Goal: Check status: Check status

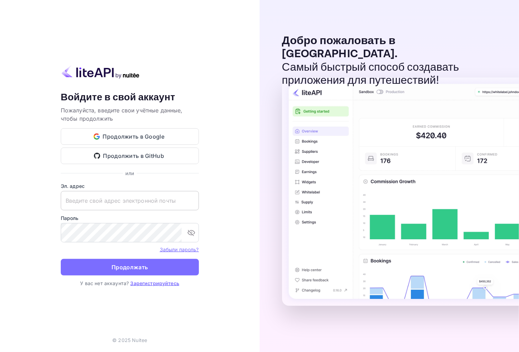
click at [122, 197] on input "text" at bounding box center [130, 200] width 138 height 19
paste input "[EMAIL_ADDRESS][DOMAIN_NAME]"
type input "[EMAIL_ADDRESS][DOMAIN_NAME]"
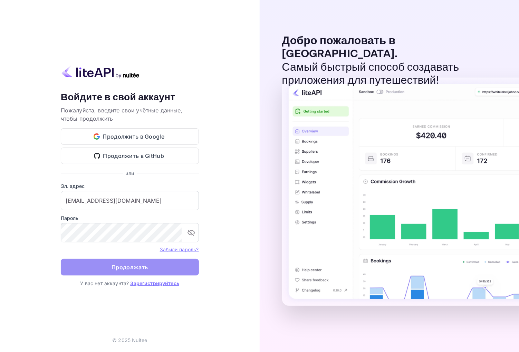
click at [149, 270] on button "Продолжать" at bounding box center [130, 267] width 138 height 17
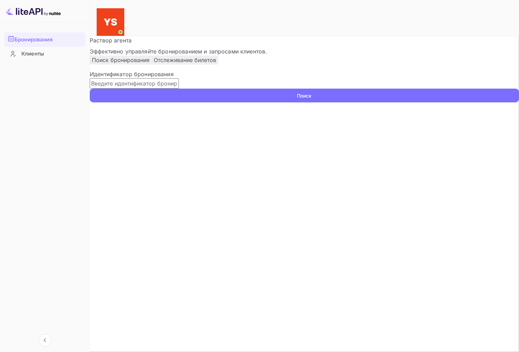
click at [167, 89] on input "text" at bounding box center [134, 83] width 89 height 10
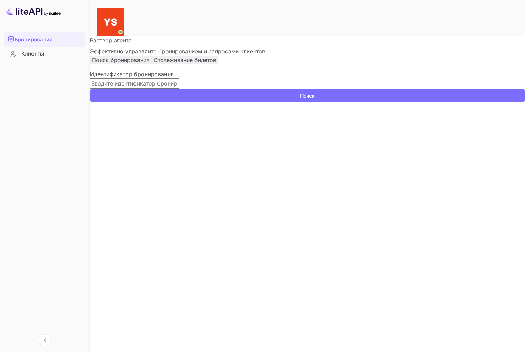
click at [175, 89] on input "text" at bounding box center [134, 83] width 89 height 10
paste input "9593302"
type input "9593302"
click at [468, 103] on button "Поиск" at bounding box center [307, 96] width 435 height 14
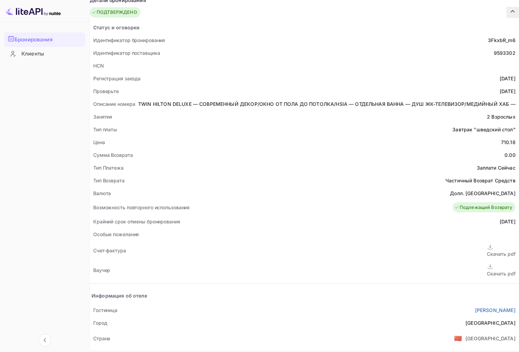
scroll to position [153, 0]
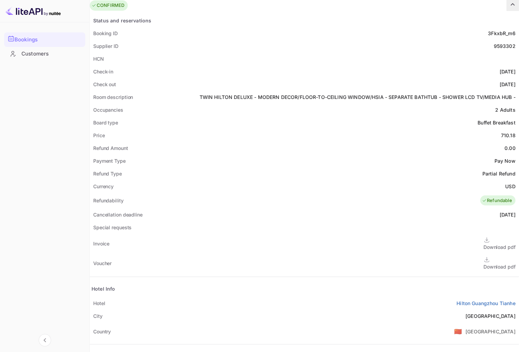
scroll to position [103, 0]
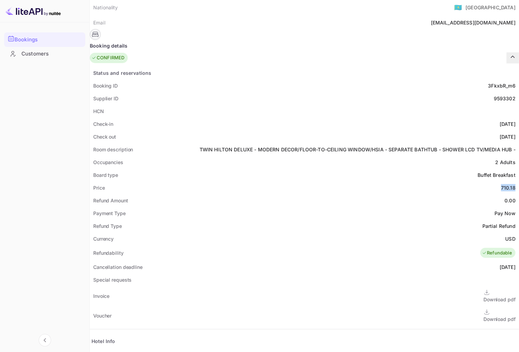
drag, startPoint x: 280, startPoint y: 184, endPoint x: 298, endPoint y: 185, distance: 18.0
click at [298, 185] on div "Status and reservations Booking ID 3FkxbR_m6 Supplier ID 9593302 HCN Check-in […" at bounding box center [304, 261] width 429 height 389
copy div "710.18"
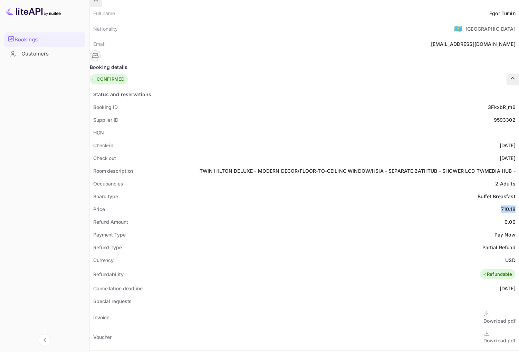
scroll to position [0, 0]
